Goal: Use online tool/utility

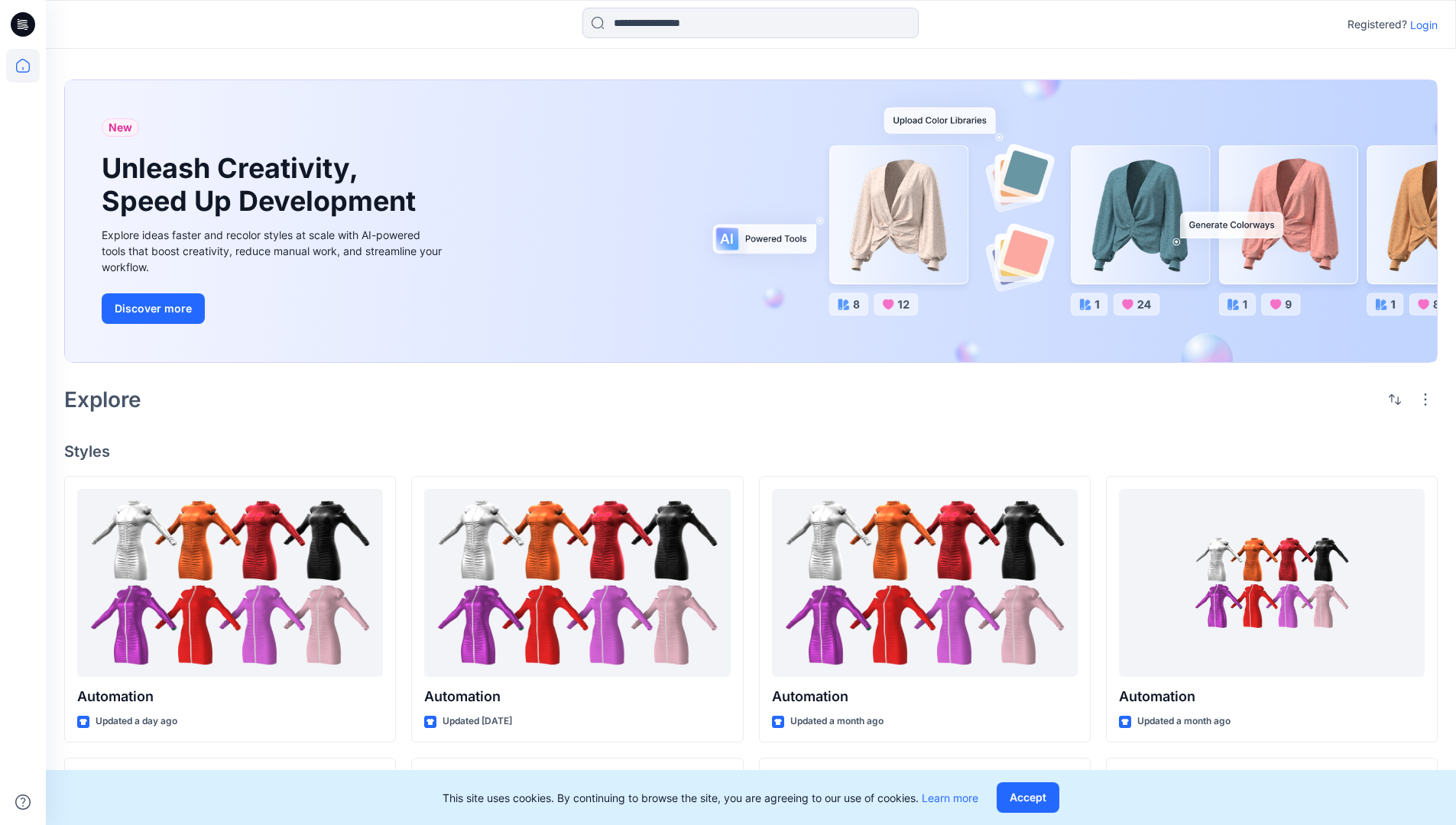
click at [1420, 24] on p "Login" at bounding box center [1423, 24] width 27 height 16
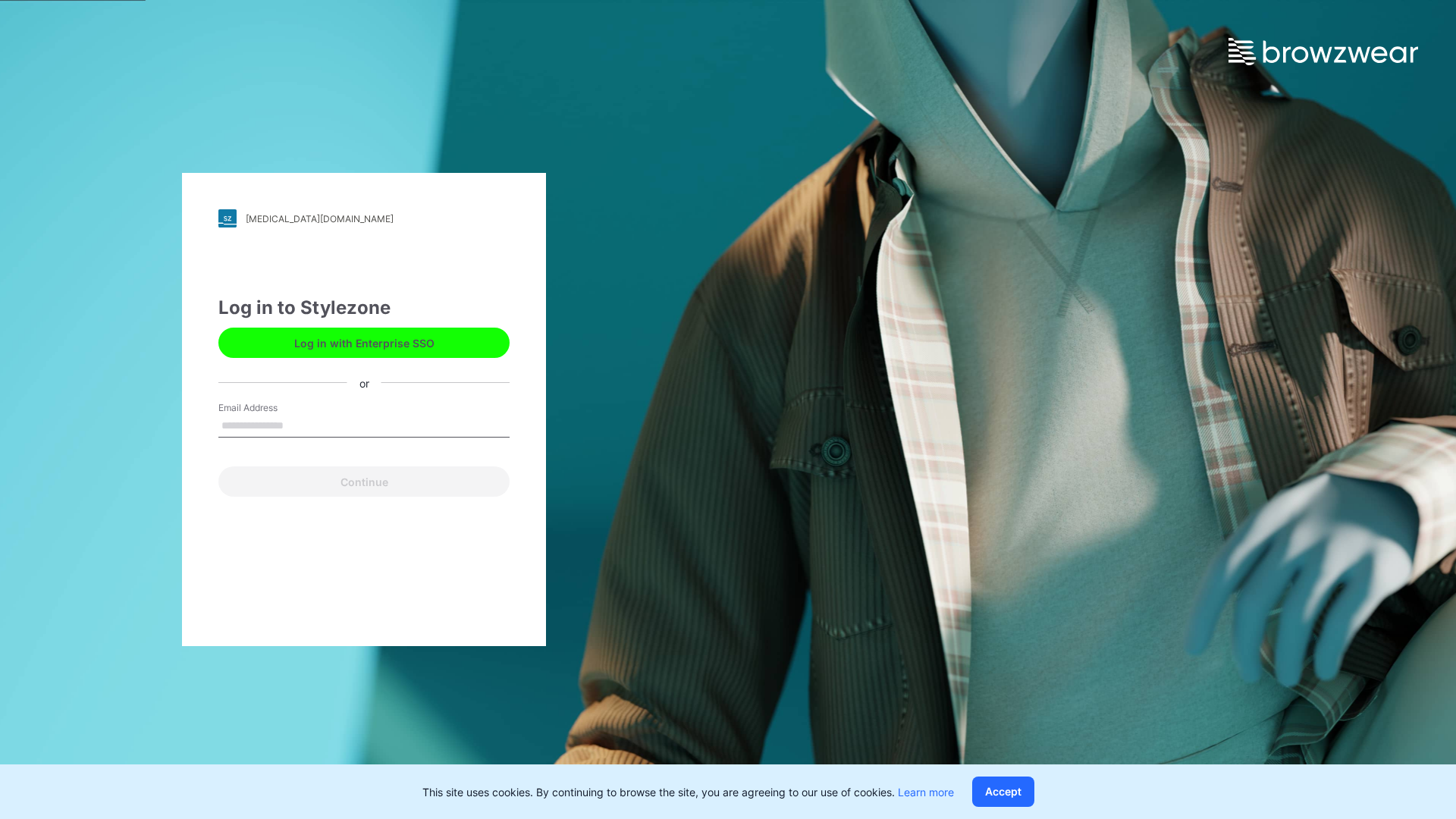
click at [300, 425] on input "Email Address" at bounding box center [364, 426] width 291 height 23
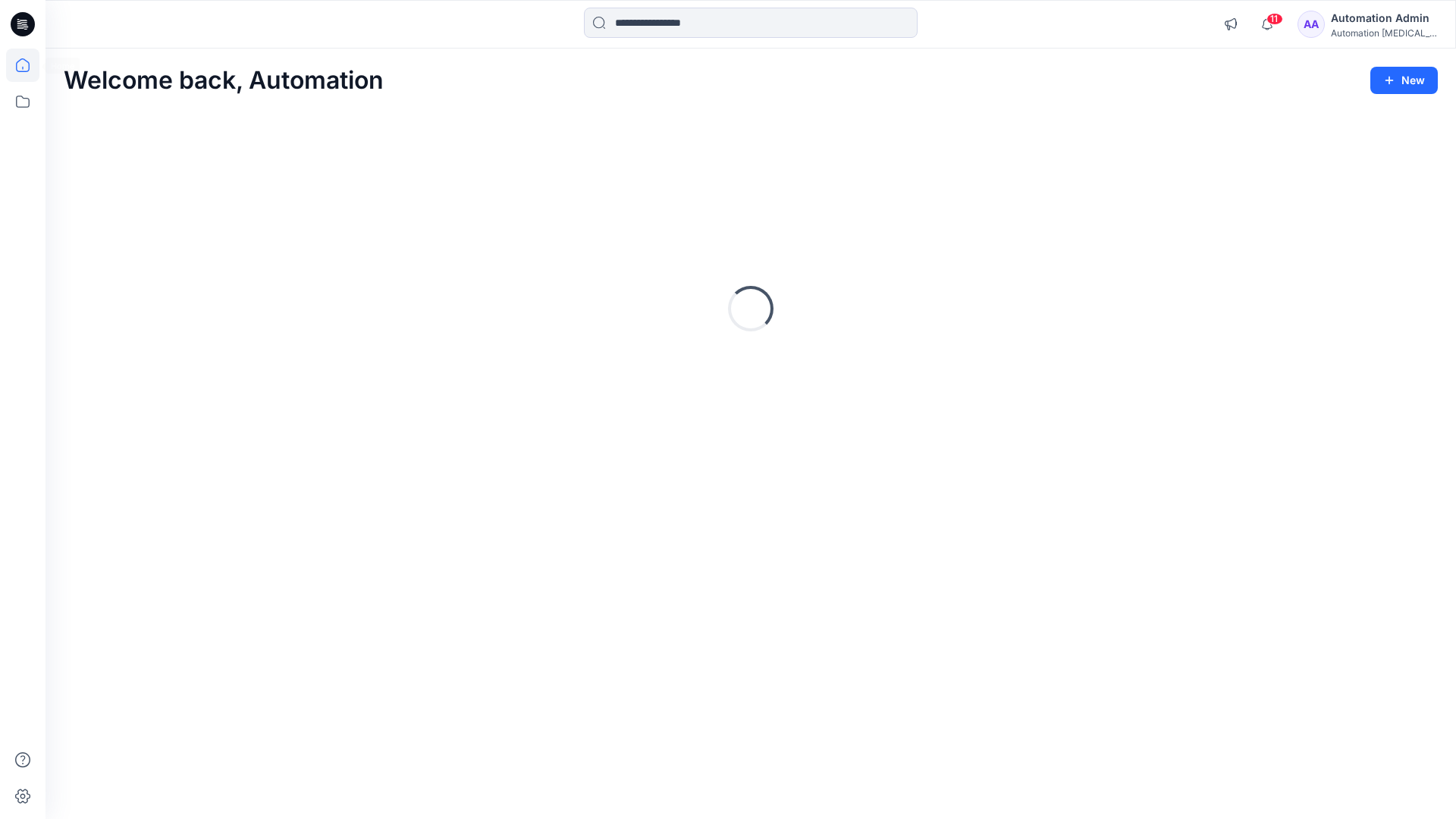
click at [29, 65] on icon at bounding box center [23, 65] width 14 height 14
click at [21, 104] on icon at bounding box center [23, 101] width 33 height 33
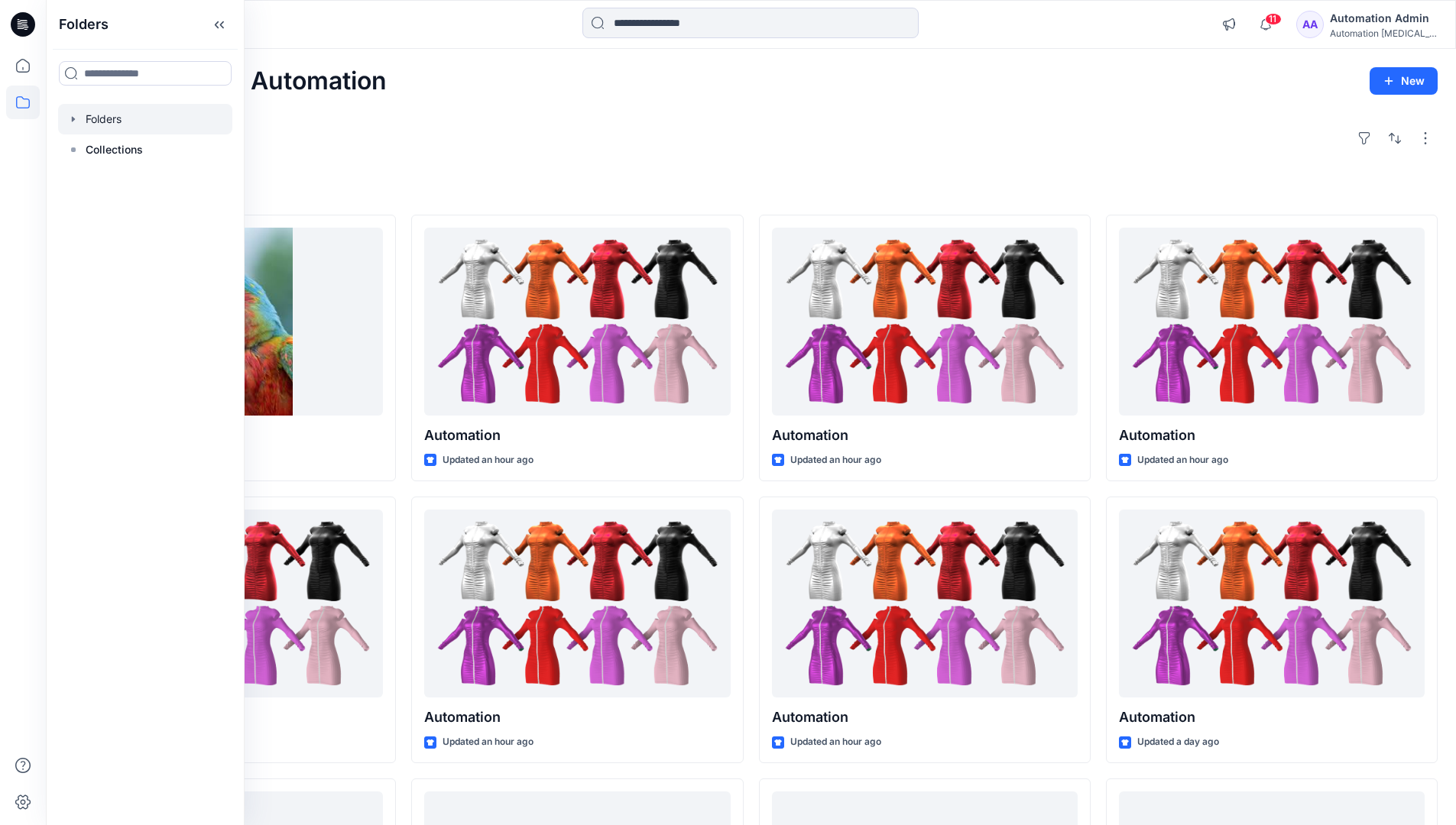
click at [172, 118] on div at bounding box center [145, 118] width 174 height 31
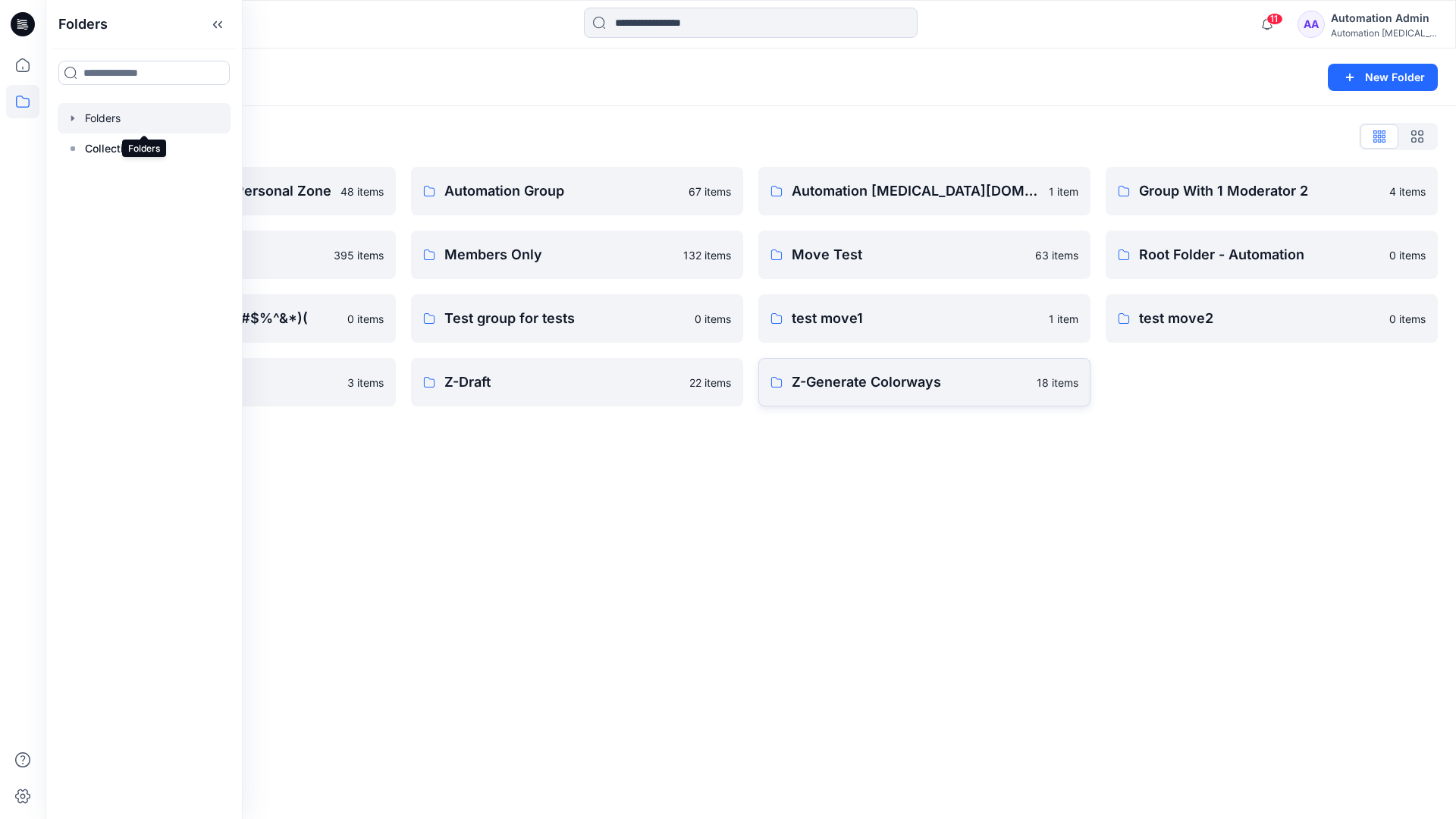
click at [933, 390] on p "Z-Generate Colorways" at bounding box center [909, 381] width 236 height 21
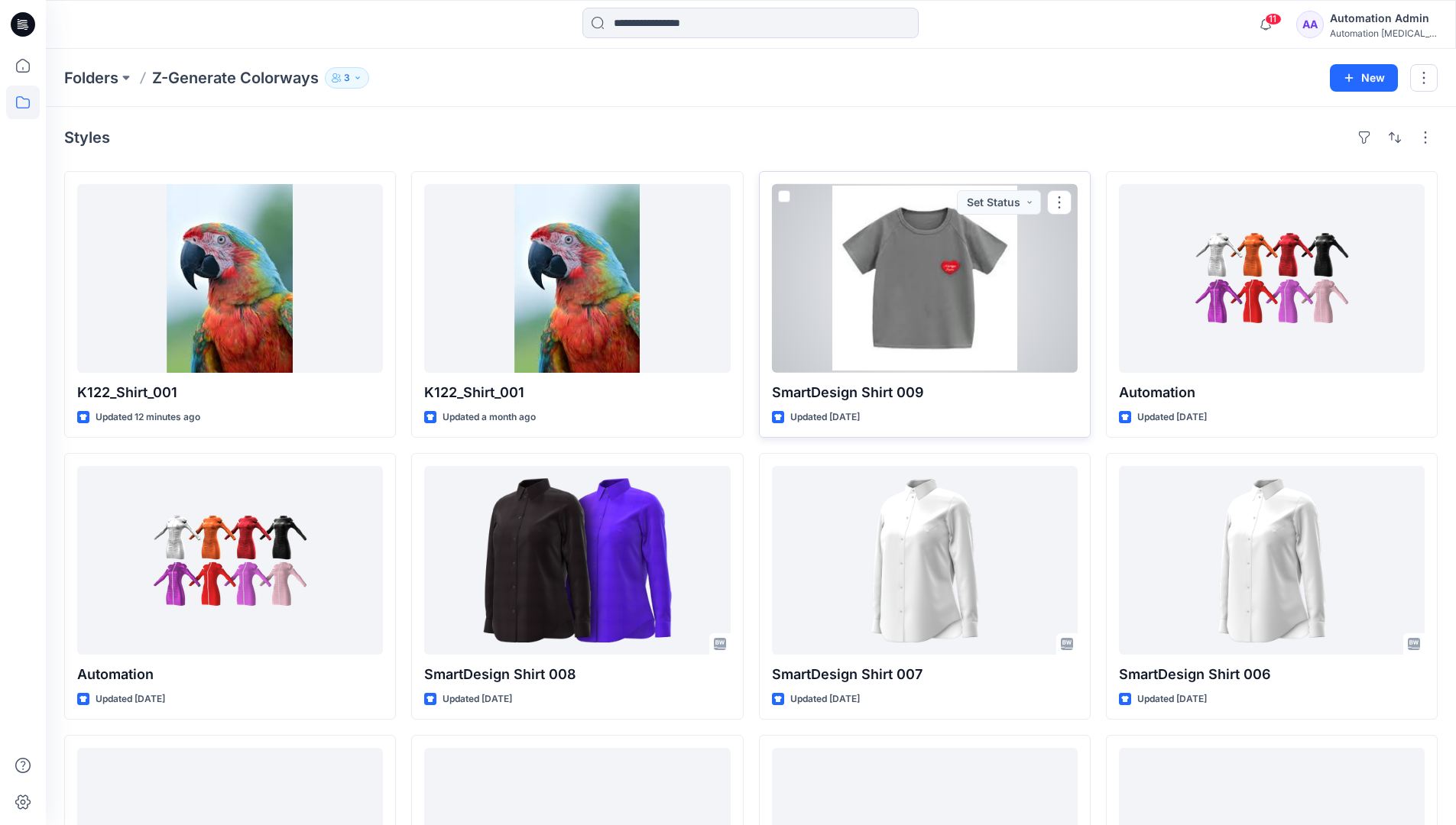
click at [784, 196] on span at bounding box center [784, 197] width 13 height 13
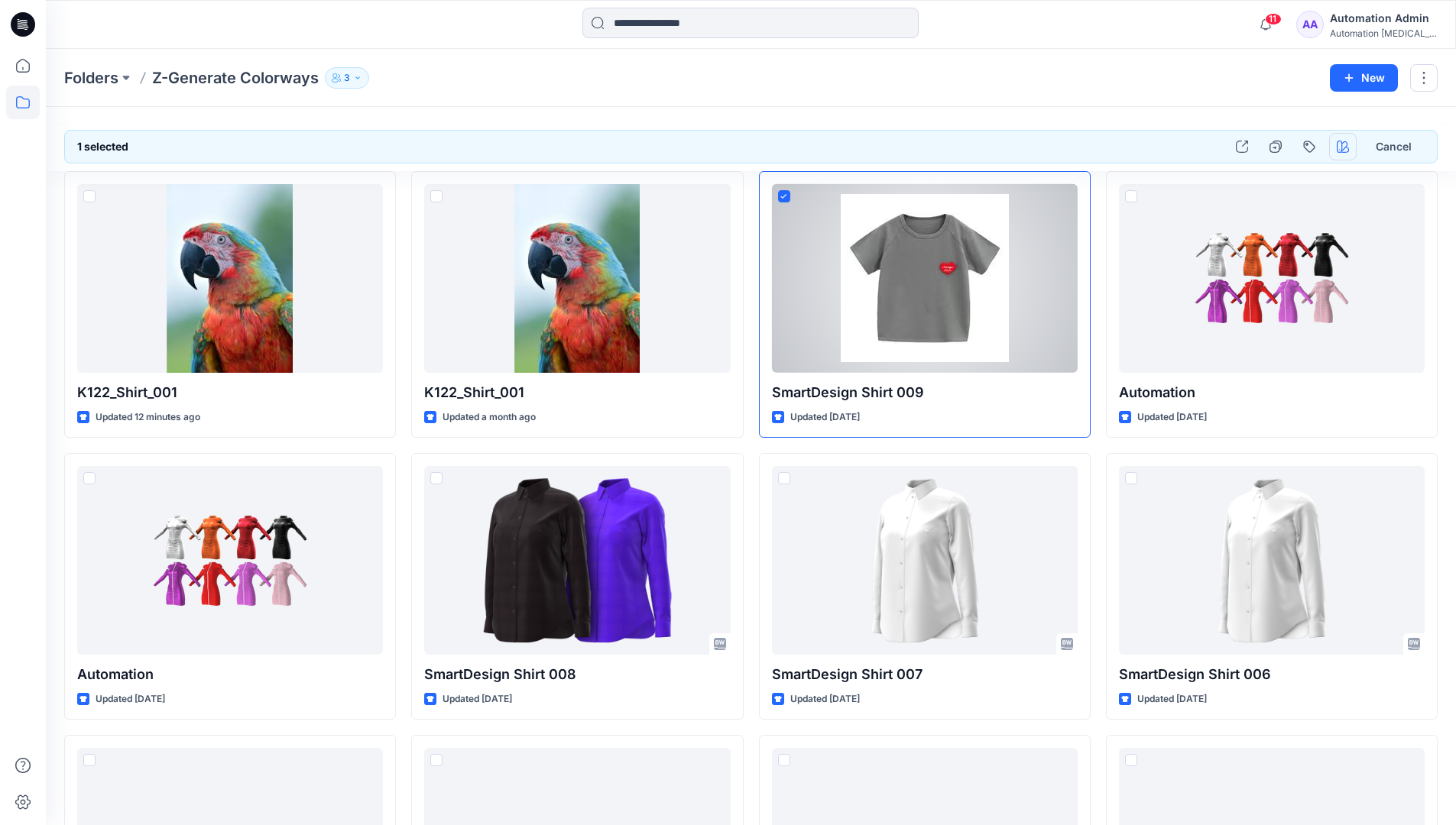
click at [1343, 143] on icon "button" at bounding box center [1343, 147] width 13 height 13
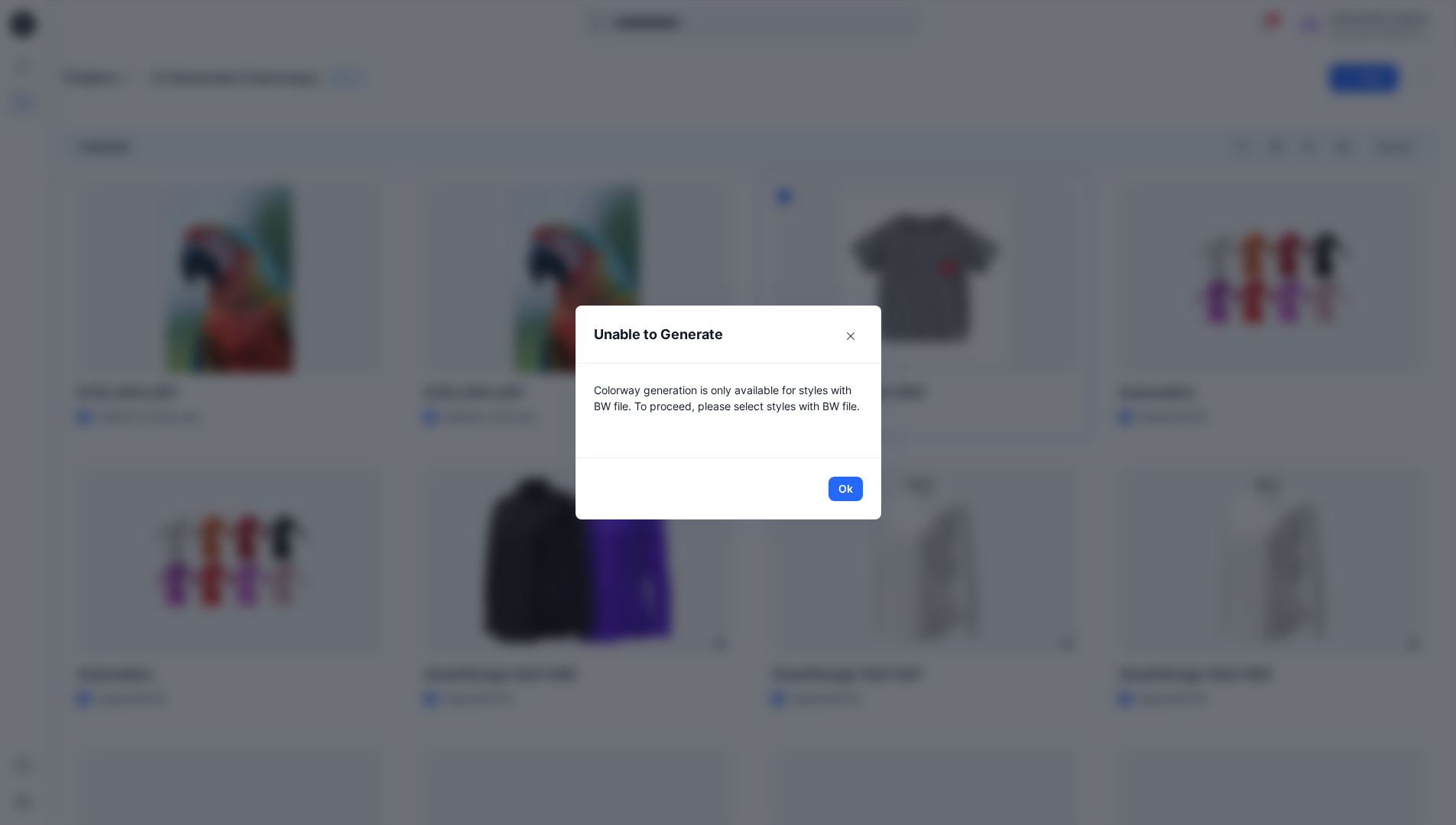
click at [772, 337] on header "Unable to Generate" at bounding box center [729, 334] width 306 height 57
click at [851, 487] on button "Ok" at bounding box center [846, 489] width 35 height 24
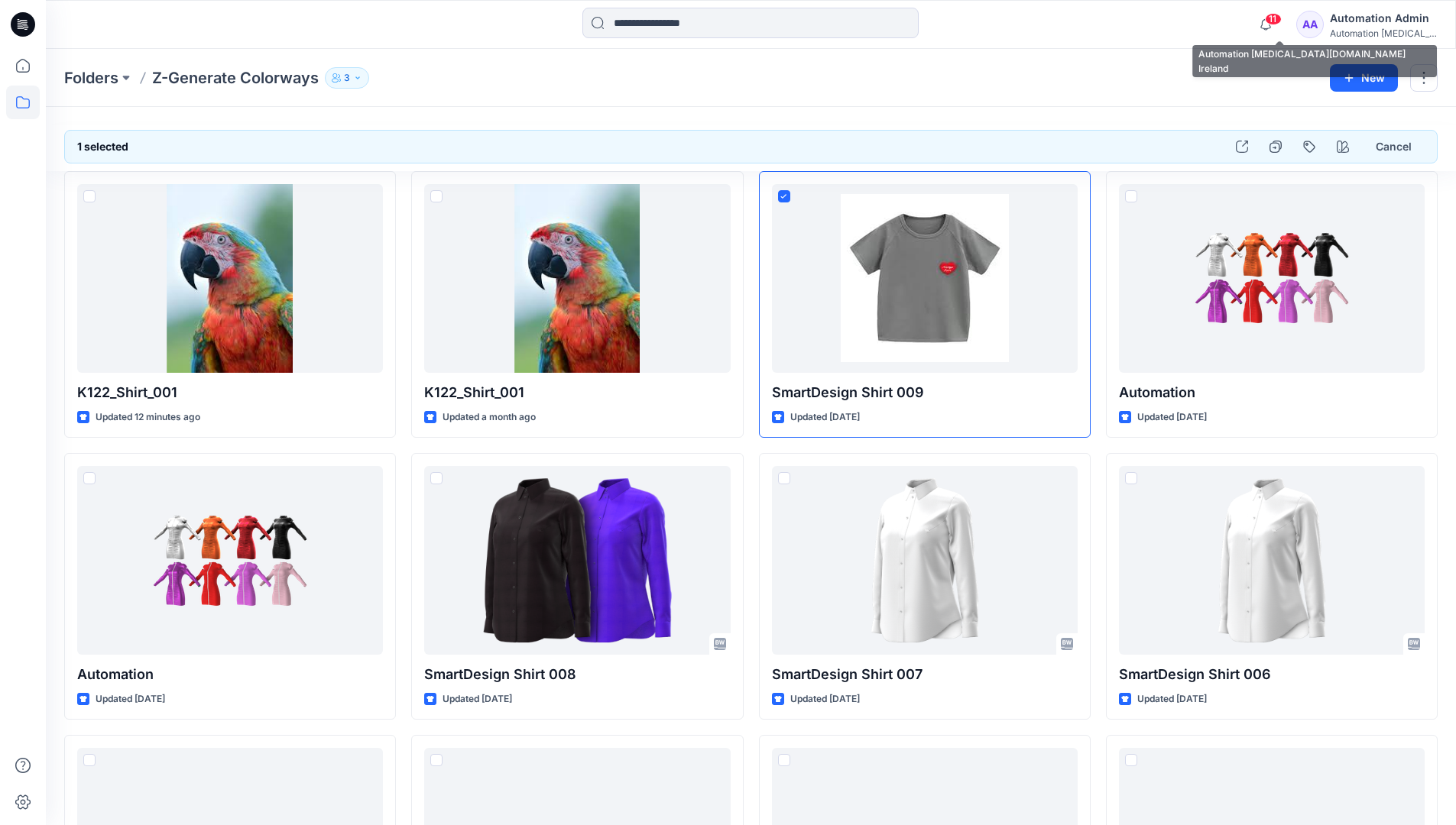
click at [1400, 27] on div "Automation [MEDICAL_DATA]..." at bounding box center [1383, 33] width 107 height 12
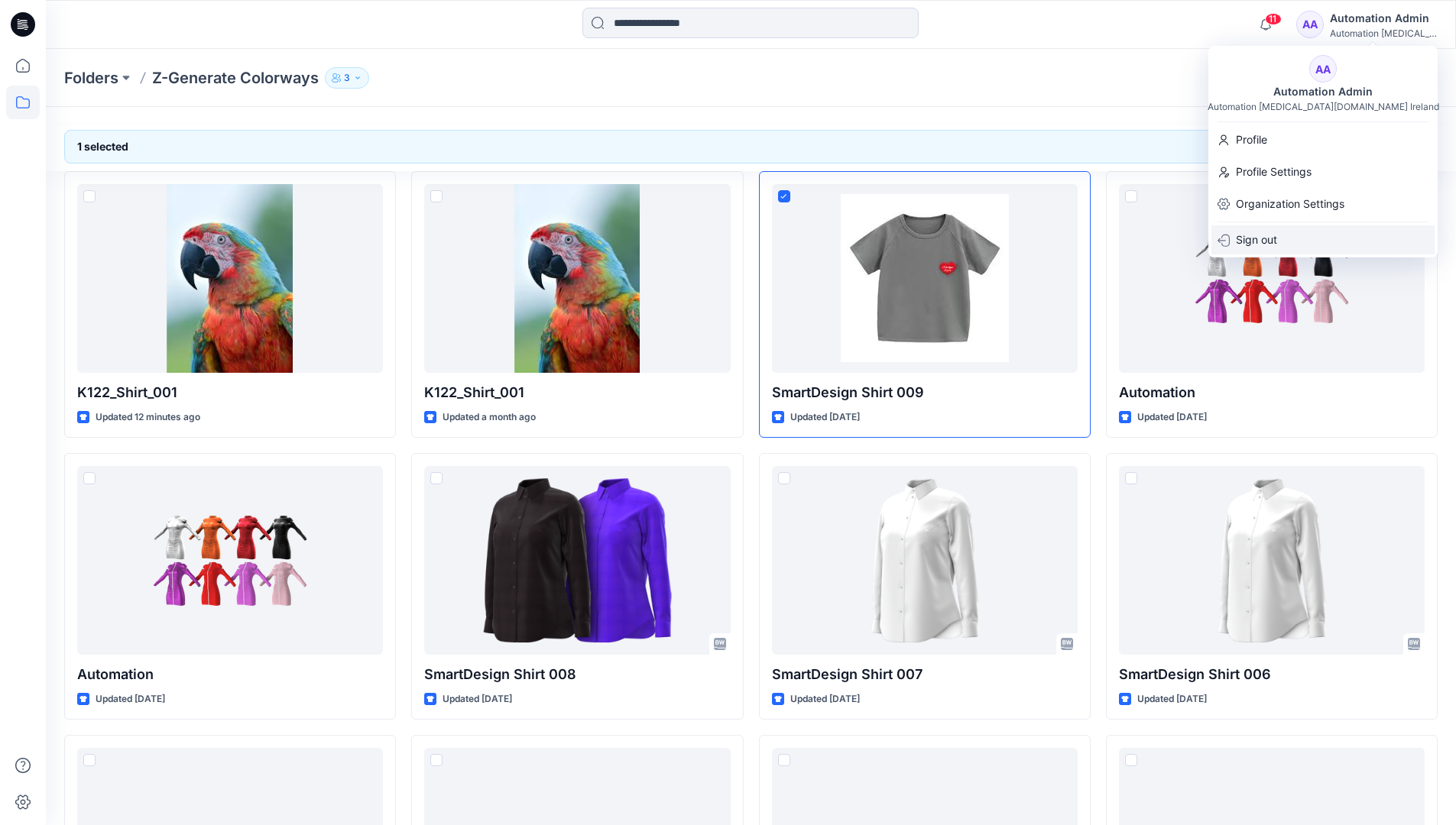
click at [1314, 242] on div "Sign out" at bounding box center [1323, 239] width 223 height 29
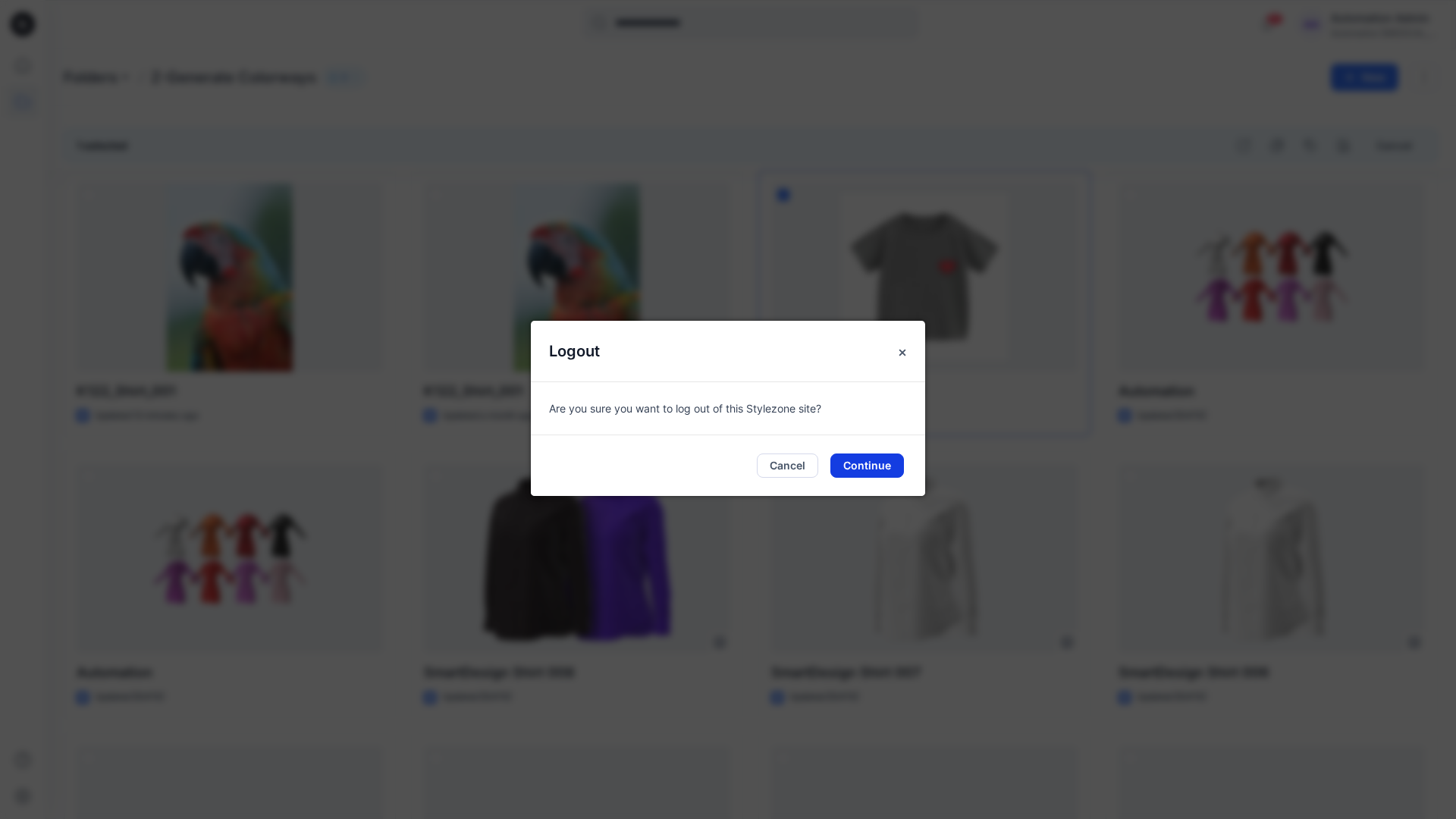
click at [874, 465] on button "Continue" at bounding box center [867, 466] width 73 height 24
